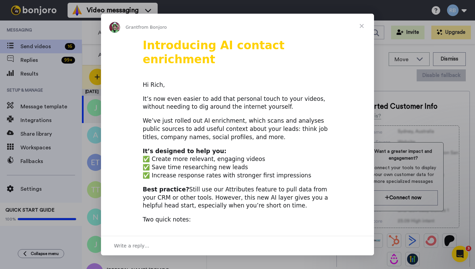
click at [364, 26] on span "Close" at bounding box center [361, 26] width 25 height 25
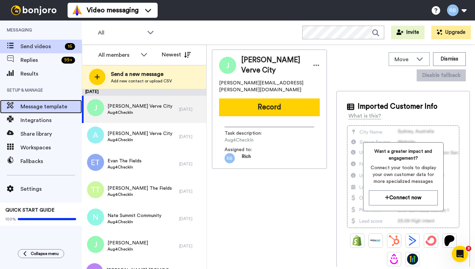
click at [47, 108] on span "Message template" at bounding box center [50, 106] width 61 height 8
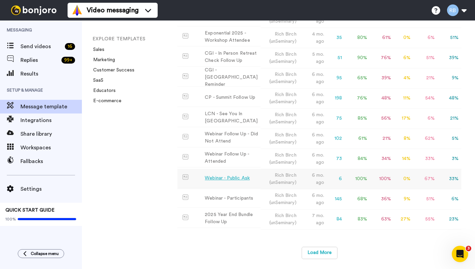
click at [245, 179] on div "Webinar - Public Ask" at bounding box center [227, 177] width 45 height 7
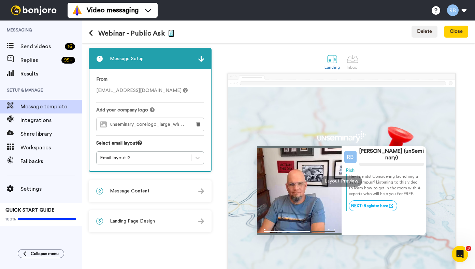
click at [170, 35] on icon "button" at bounding box center [171, 32] width 6 height 5
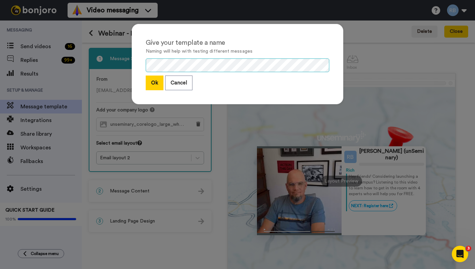
click at [198, 73] on div "Give your template a name Naming will help with testing different messages Ok C…" at bounding box center [238, 64] width 212 height 80
click at [154, 79] on button "Ok" at bounding box center [155, 82] width 18 height 15
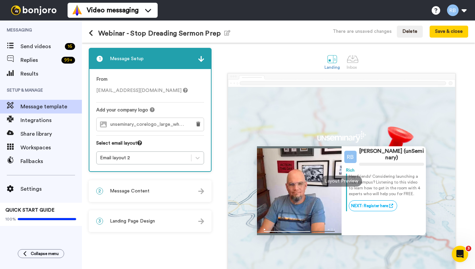
click at [175, 191] on div "2 Message Content" at bounding box center [150, 191] width 122 height 20
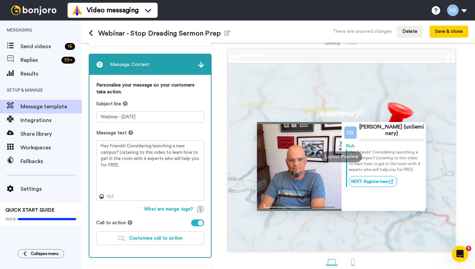
scroll to position [25, 0]
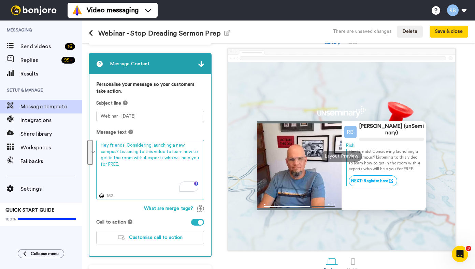
drag, startPoint x: 125, startPoint y: 167, endPoint x: 127, endPoint y: 146, distance: 21.2
click at [127, 146] on textarea "Hey friends! Considering launching a new campus? Listening to this video to lea…" at bounding box center [150, 170] width 108 height 60
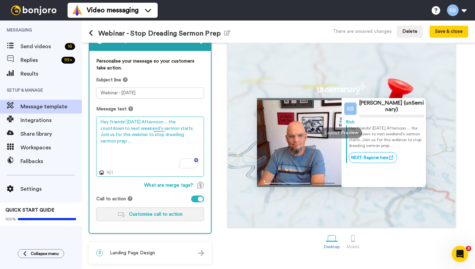
type textarea "Hey friends! Sunday Afternoon ... the countdown to next weekend's sermon starts…"
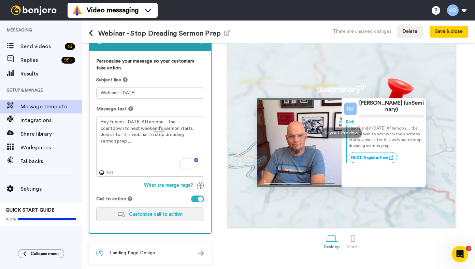
click at [136, 215] on span "Customise call to action" at bounding box center [156, 214] width 54 height 5
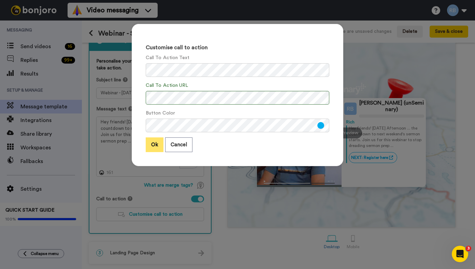
click at [155, 145] on button "Ok" at bounding box center [155, 144] width 18 height 15
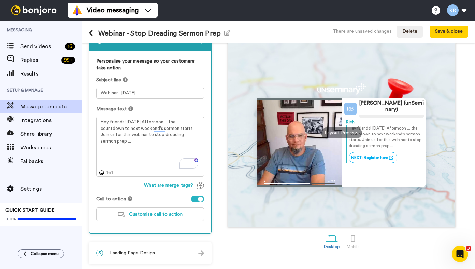
click at [165, 254] on div "3 Landing Page Design" at bounding box center [150, 252] width 122 height 20
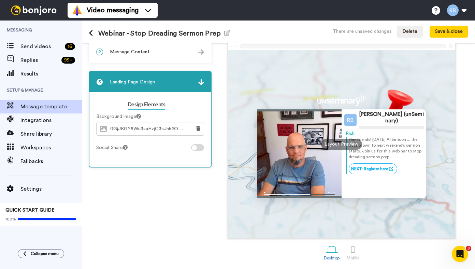
scroll to position [38, 0]
click at [199, 131] on button at bounding box center [198, 128] width 11 height 13
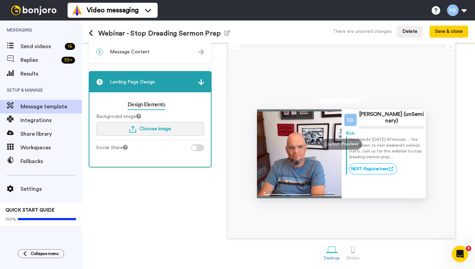
click at [173, 128] on button "Choose image" at bounding box center [150, 129] width 108 height 14
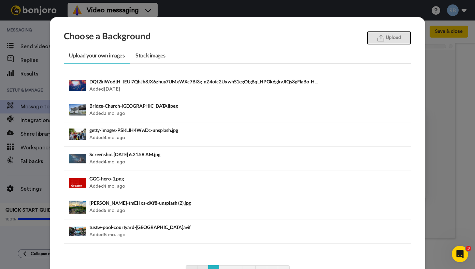
click at [385, 35] on button "Upload" at bounding box center [389, 38] width 44 height 14
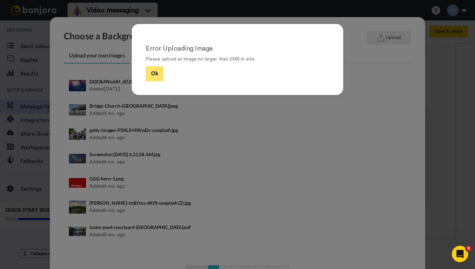
click at [156, 71] on button "Ok" at bounding box center [155, 73] width 18 height 15
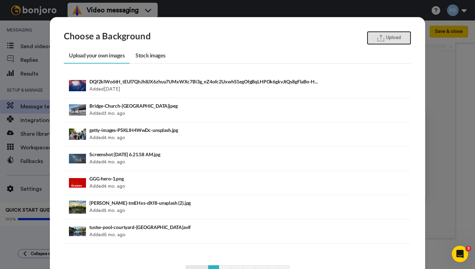
click at [391, 39] on button "Upload" at bounding box center [389, 38] width 44 height 14
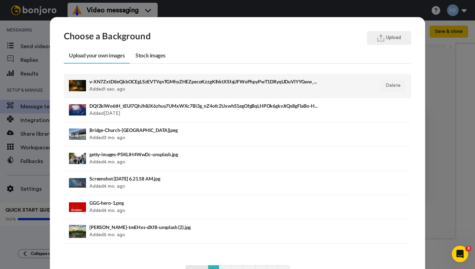
click at [194, 82] on h4 "v-XN7ZxtDtleQkbOCEgLSzEVTYqnTGMhyZHEZpecoKzzgKIhktXSfajJFWoPhpyPwT1DRyqUDuVlYYG…" at bounding box center [203, 81] width 229 height 5
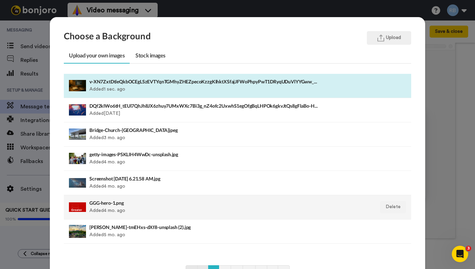
scroll to position [55, 0]
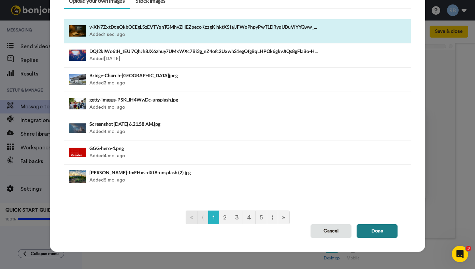
click at [376, 228] on button "Done" at bounding box center [377, 231] width 41 height 14
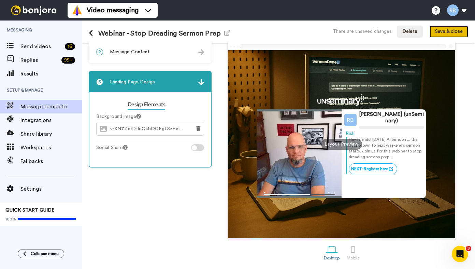
click at [448, 31] on button "Save & close" at bounding box center [449, 32] width 39 height 12
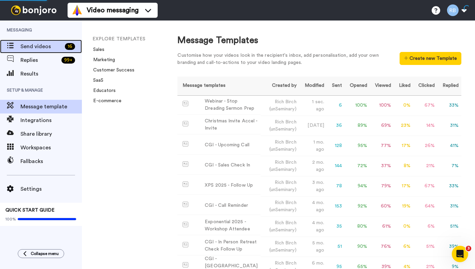
click at [54, 50] on span "Send videos" at bounding box center [41, 46] width 42 height 8
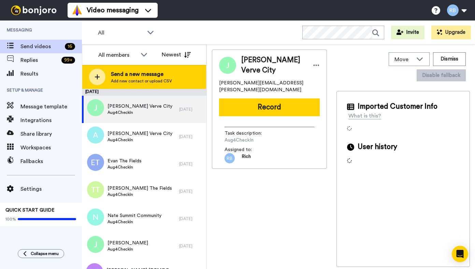
click at [125, 76] on span "Send a new message" at bounding box center [141, 74] width 61 height 8
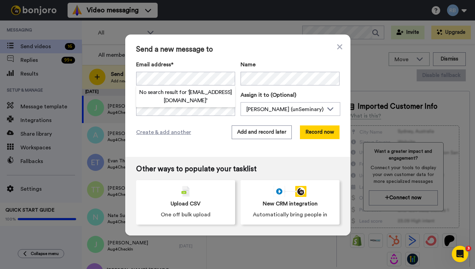
click at [180, 90] on h2 "No search result for ‘ [EMAIL_ADDRESS][DOMAIN_NAME] ’" at bounding box center [185, 96] width 99 height 16
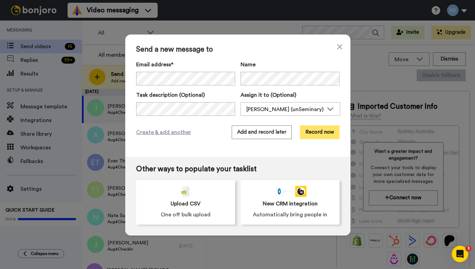
click at [316, 133] on button "Record now" at bounding box center [320, 132] width 40 height 14
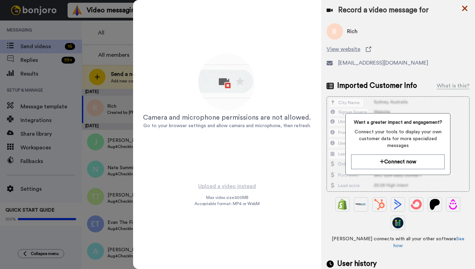
click at [466, 10] on icon at bounding box center [464, 8] width 7 height 9
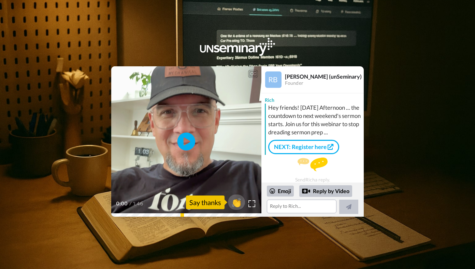
click at [190, 141] on icon at bounding box center [186, 141] width 18 height 18
click at [182, 131] on icon "Play/Pause" at bounding box center [186, 141] width 18 height 32
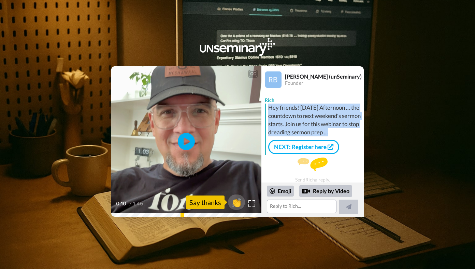
drag, startPoint x: 290, startPoint y: 141, endPoint x: 270, endPoint y: 107, distance: 39.8
click at [270, 107] on div "Hey friends! Sunday Afternoon ... the countdown to next weekend's sermon starts…" at bounding box center [315, 119] width 94 height 33
copy div "Hey friends! Sunday Afternoon ... the countdown to next weekend's sermon starts…"
click at [307, 154] on link "NEXT: Register here" at bounding box center [303, 147] width 71 height 14
